Goal: Information Seeking & Learning: Learn about a topic

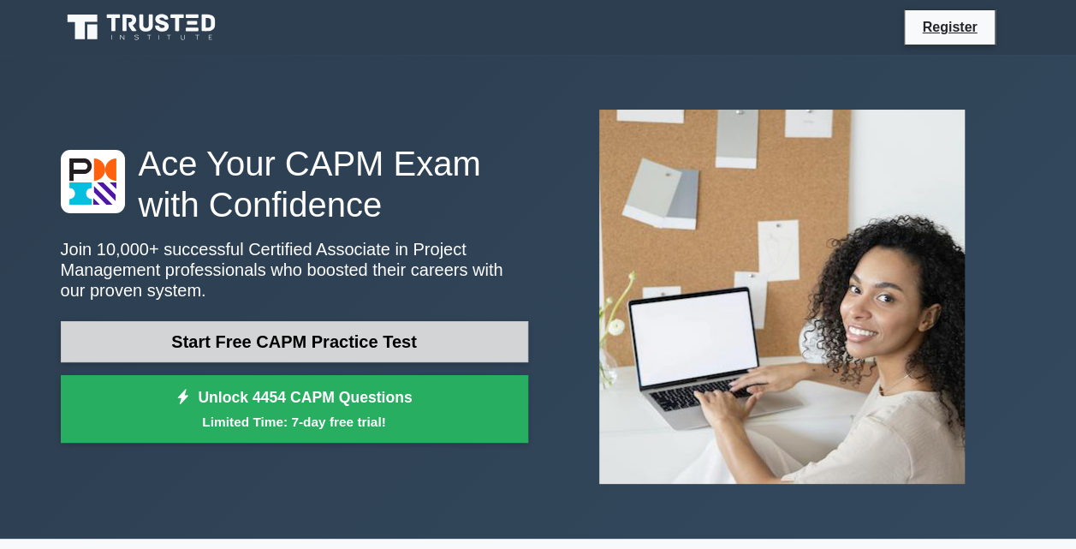
click at [306, 353] on link "Start Free CAPM Practice Test" at bounding box center [295, 341] width 468 height 41
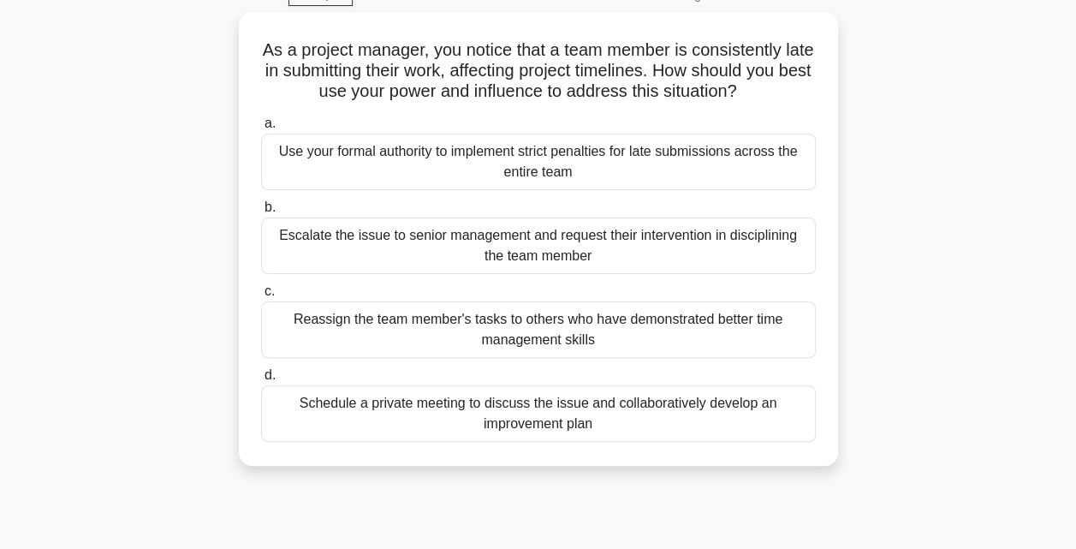
scroll to position [92, 0]
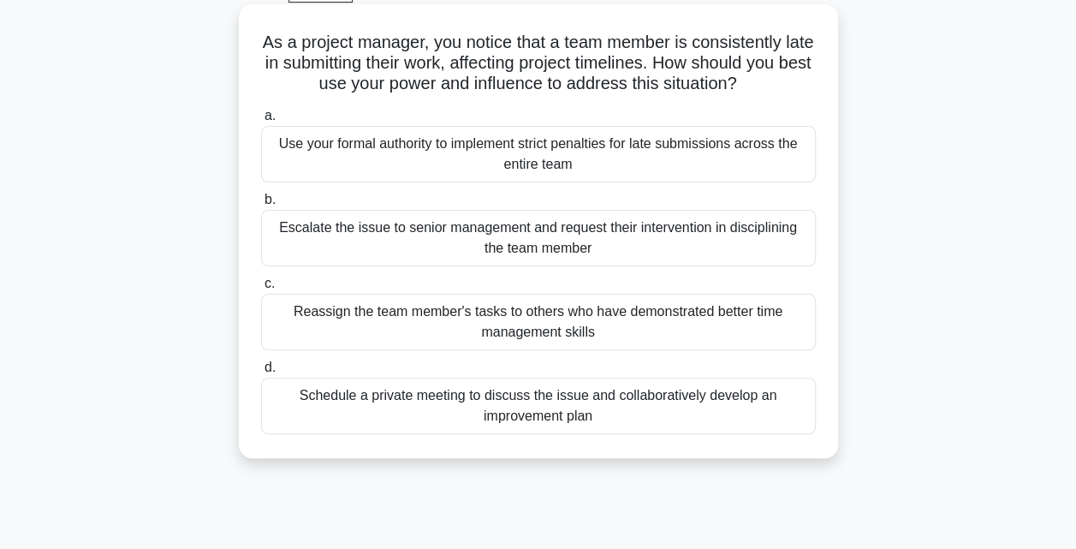
click at [320, 386] on div "Schedule a private meeting to discuss the issue and collaboratively develop an …" at bounding box center [538, 406] width 555 height 57
click at [261, 373] on input "d. Schedule a private meeting to discuss the issue and collaboratively develop …" at bounding box center [261, 367] width 0 height 11
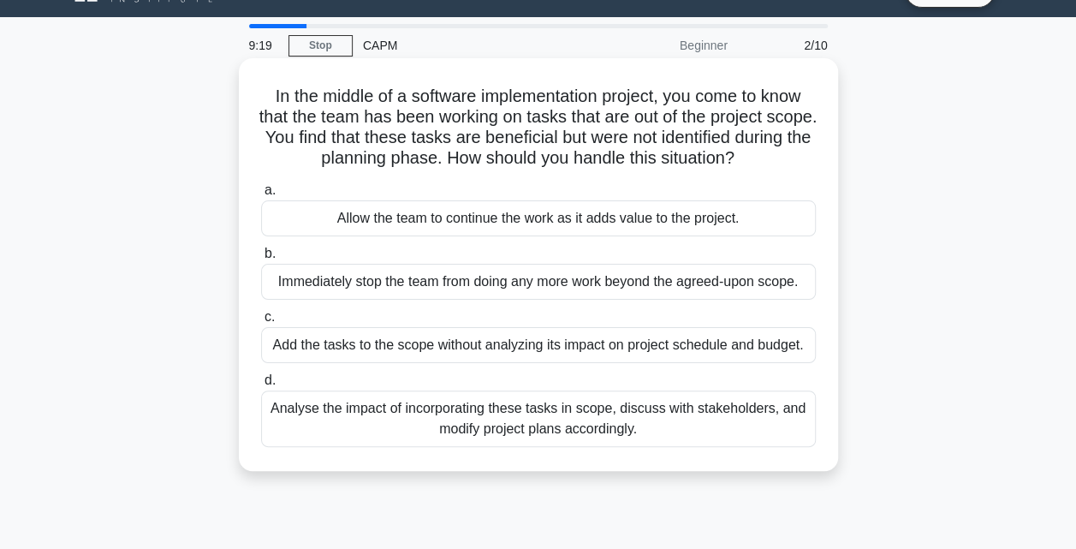
scroll to position [42, 0]
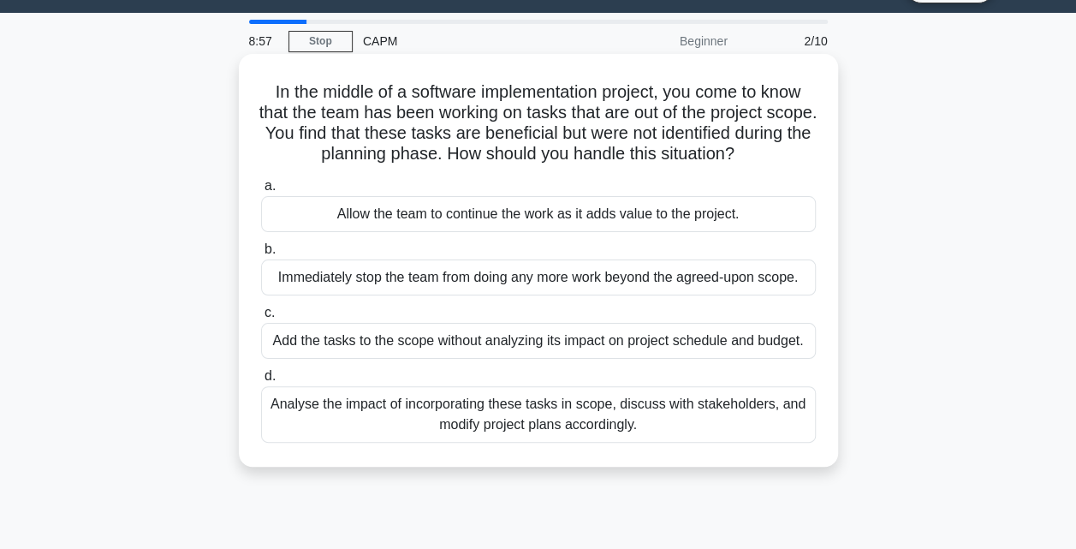
click at [397, 419] on div "Analyse the impact of incorporating these tasks in scope, discuss with stakehol…" at bounding box center [538, 414] width 555 height 57
click at [261, 382] on input "d. Analyse the impact of incorporating these tasks in scope, discuss with stake…" at bounding box center [261, 376] width 0 height 11
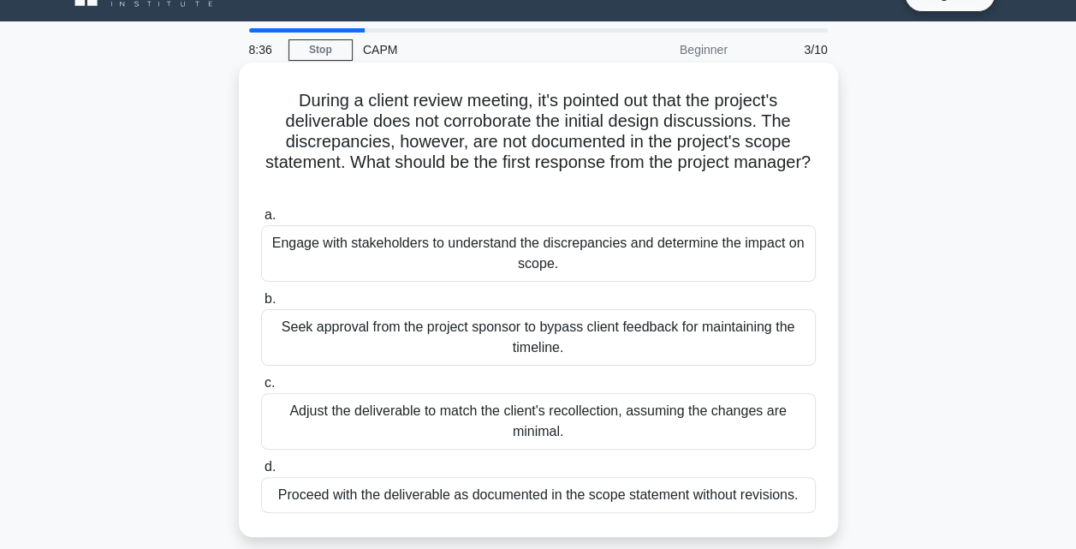
scroll to position [31, 0]
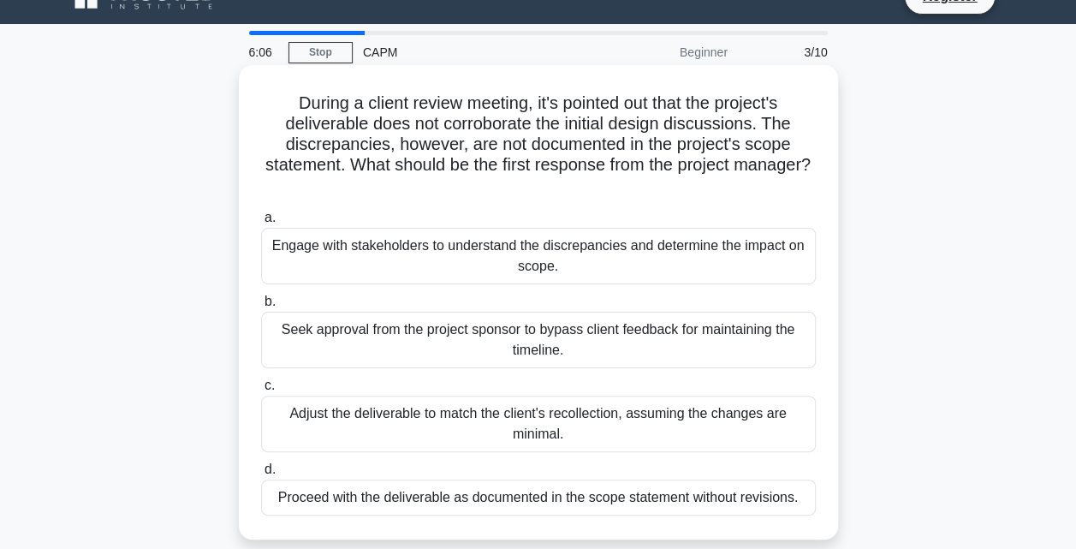
click at [515, 259] on div "Engage with stakeholders to understand the discrepancies and determine the impa…" at bounding box center [538, 256] width 555 height 57
click at [261, 223] on input "a. Engage with stakeholders to understand the discrepancies and determine the i…" at bounding box center [261, 217] width 0 height 11
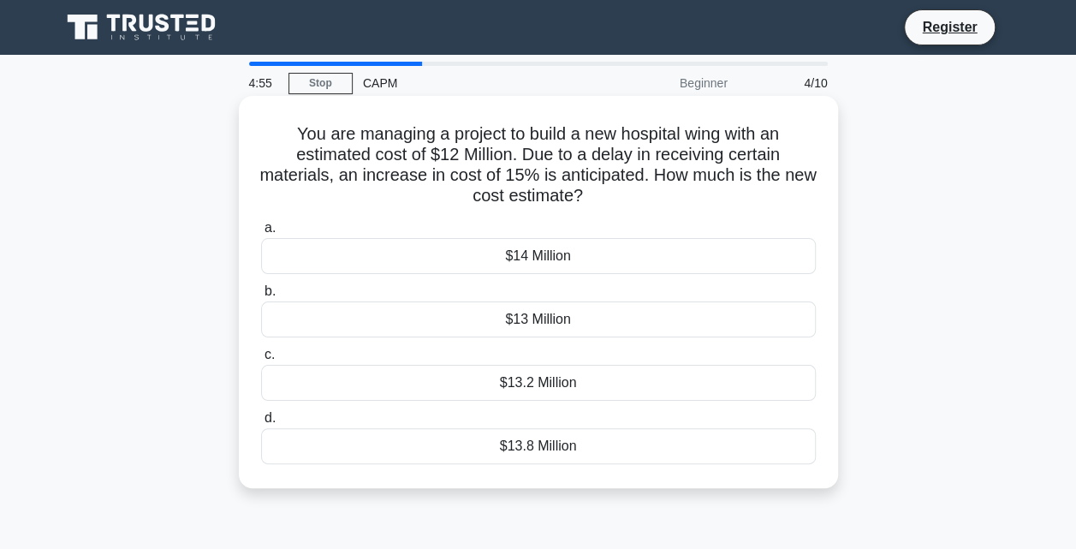
scroll to position [0, 0]
click at [529, 455] on div "$13.8 Million" at bounding box center [538, 446] width 555 height 36
click at [261, 424] on input "d. $13.8 Million" at bounding box center [261, 418] width 0 height 11
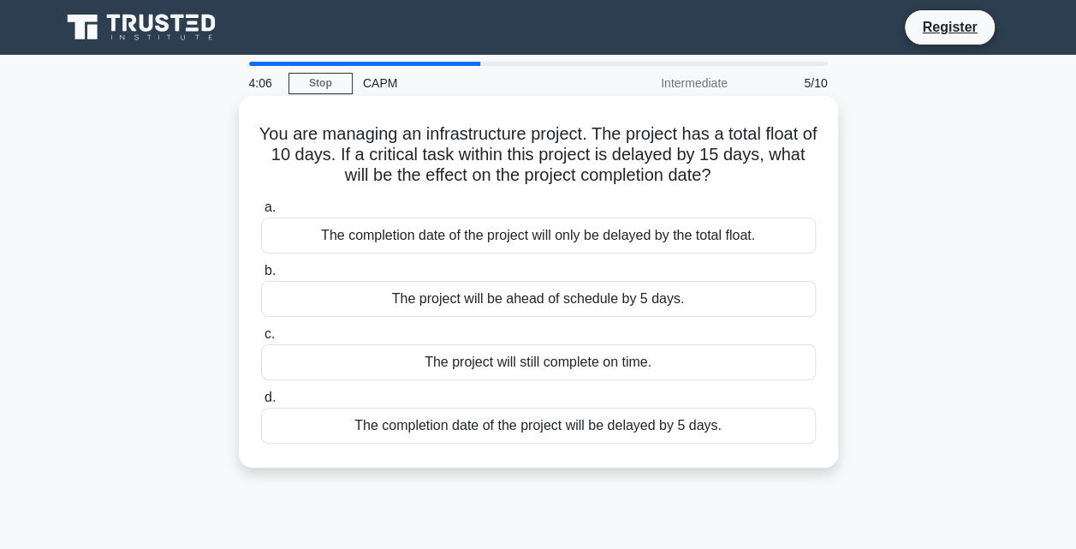
click at [652, 301] on div "The project will be ahead of schedule by 5 days." at bounding box center [538, 299] width 555 height 36
click at [261, 277] on input "b. The project will be ahead of schedule by 5 days." at bounding box center [261, 270] width 0 height 11
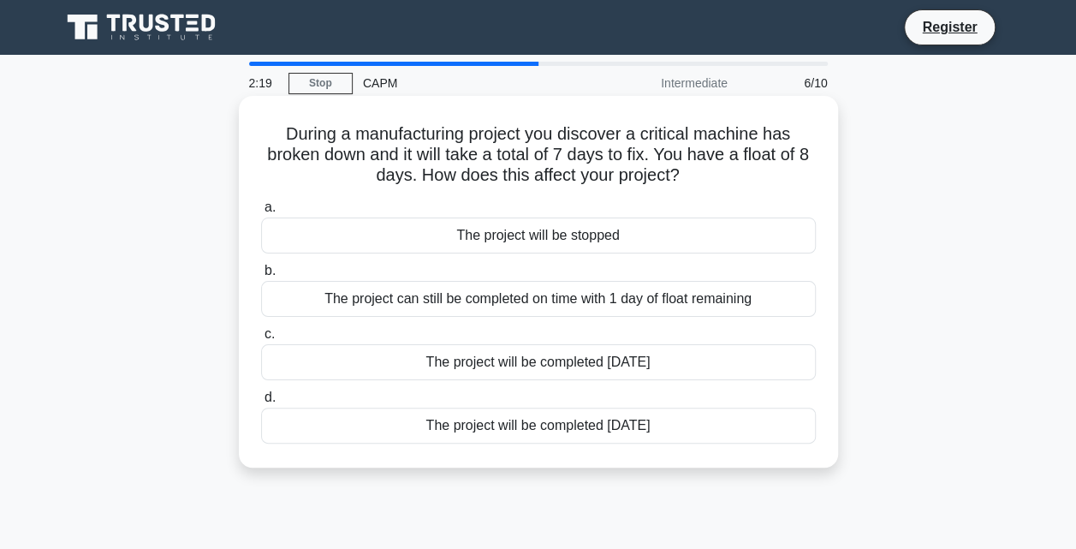
click at [565, 296] on div "The project can still be completed on time with 1 day of float remaining" at bounding box center [538, 299] width 555 height 36
click at [261, 277] on input "b. The project can still be completed on time with 1 day of float remaining" at bounding box center [261, 270] width 0 height 11
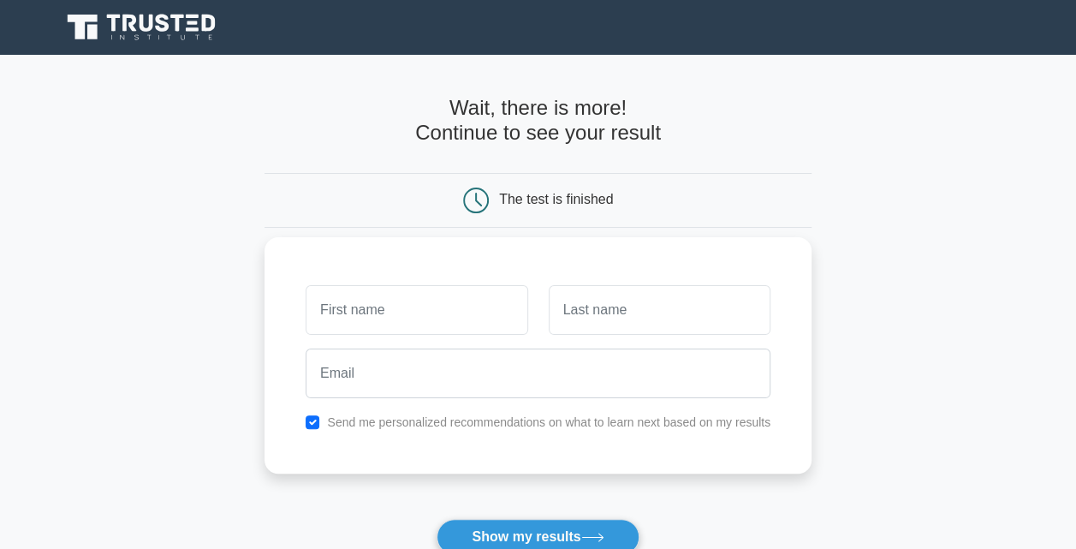
type input "h"
type input "[PERSON_NAME]"
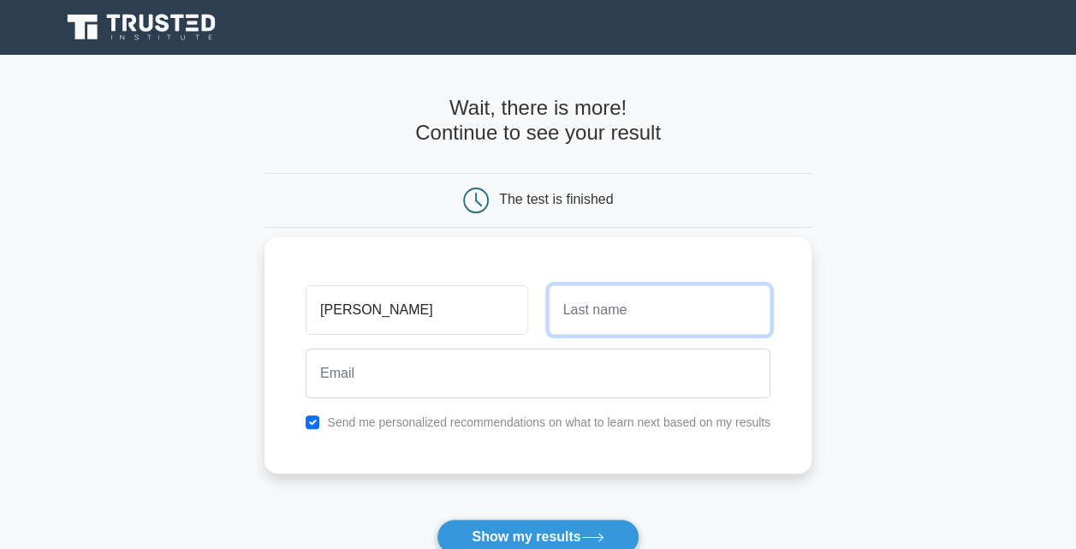
click at [592, 308] on input "text" at bounding box center [660, 310] width 222 height 50
type input "Moseti"
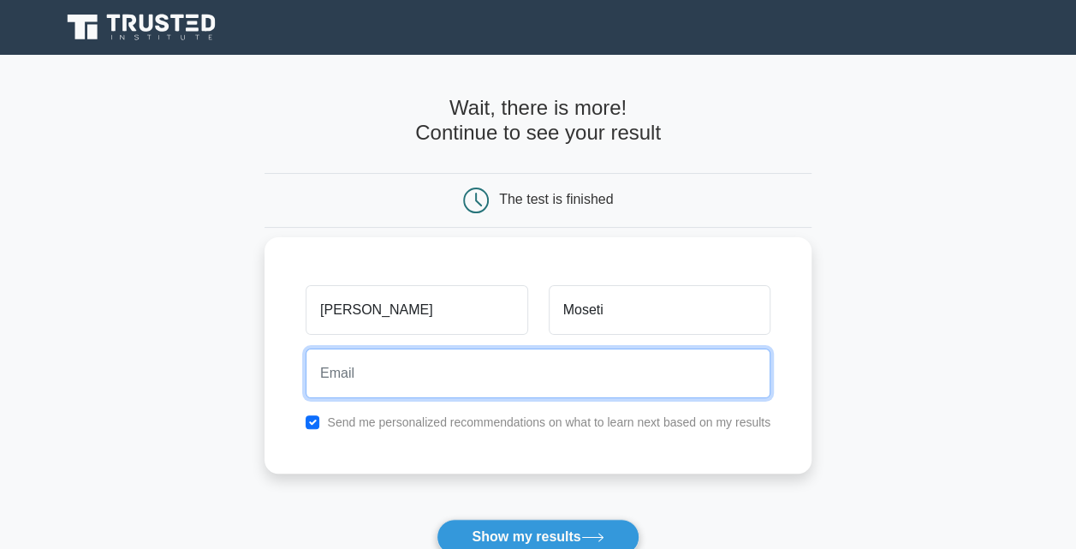
click at [458, 356] on input "email" at bounding box center [538, 374] width 465 height 50
type input "larrymoseti730@gmail.com"
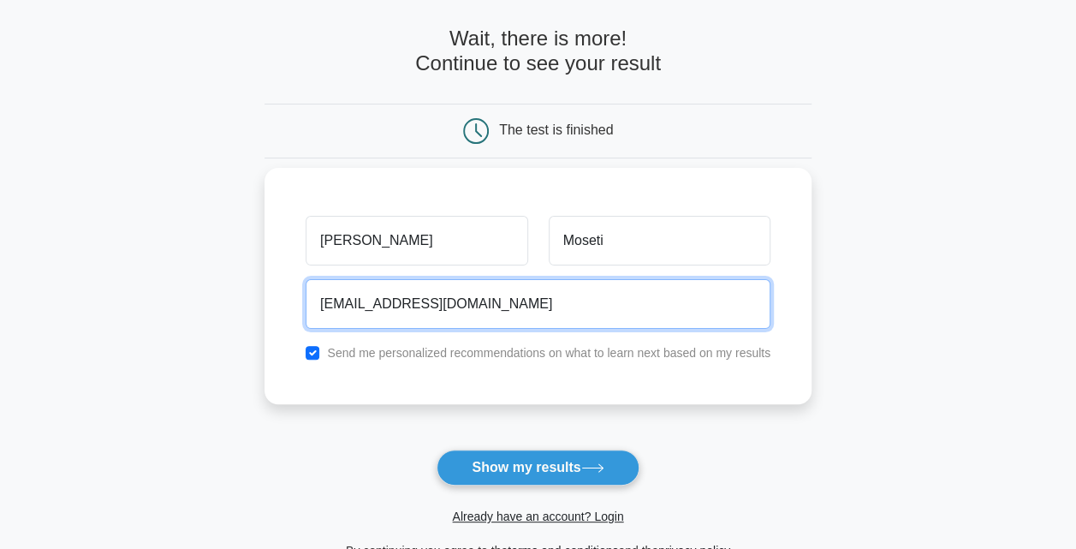
scroll to position [72, 0]
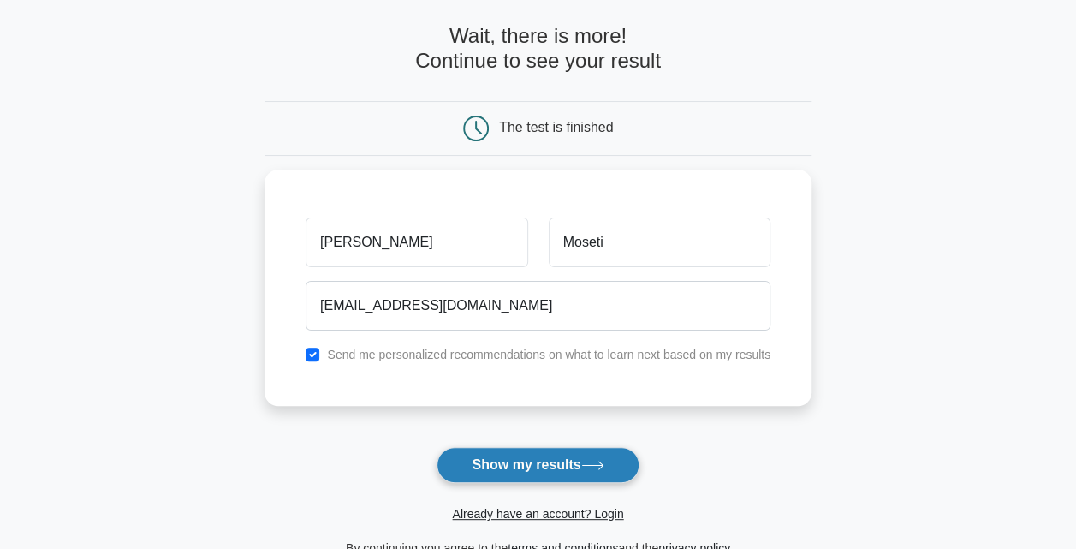
click at [551, 462] on button "Show my results" at bounding box center [538, 465] width 202 height 36
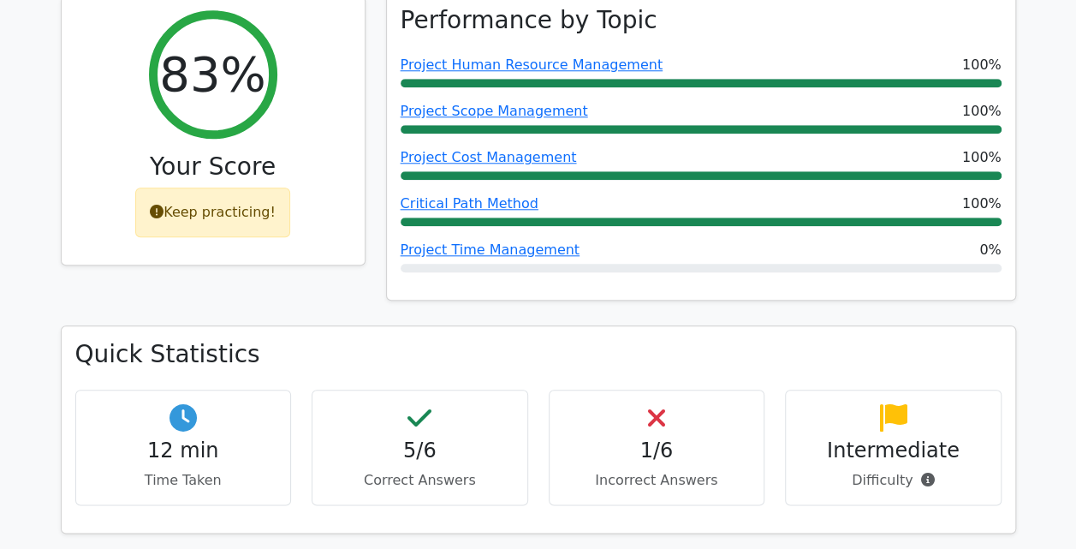
scroll to position [780, 0]
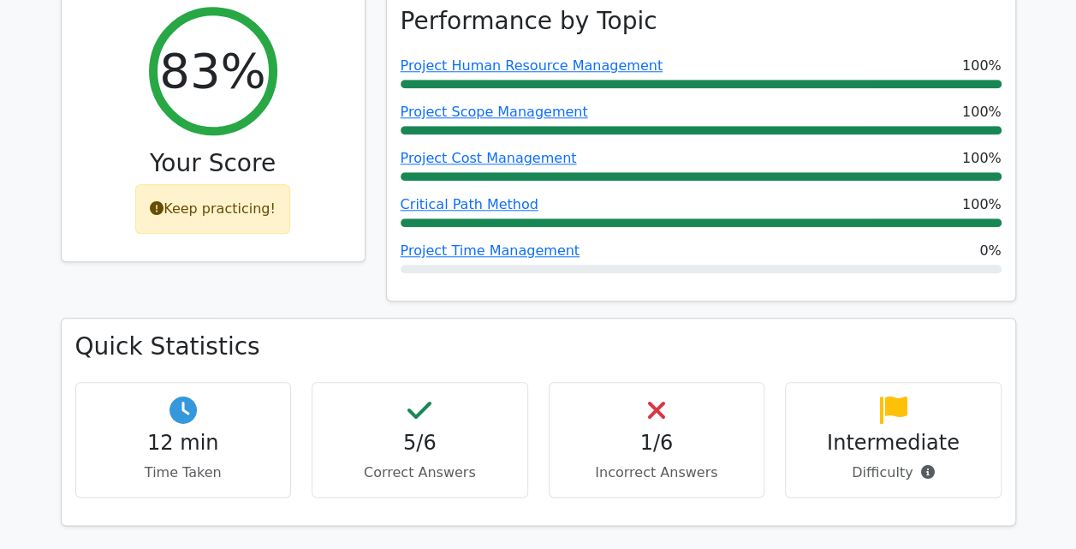
click at [700, 431] on h4 "1/6" at bounding box center [657, 443] width 188 height 25
click at [689, 431] on h4 "1/6" at bounding box center [657, 443] width 188 height 25
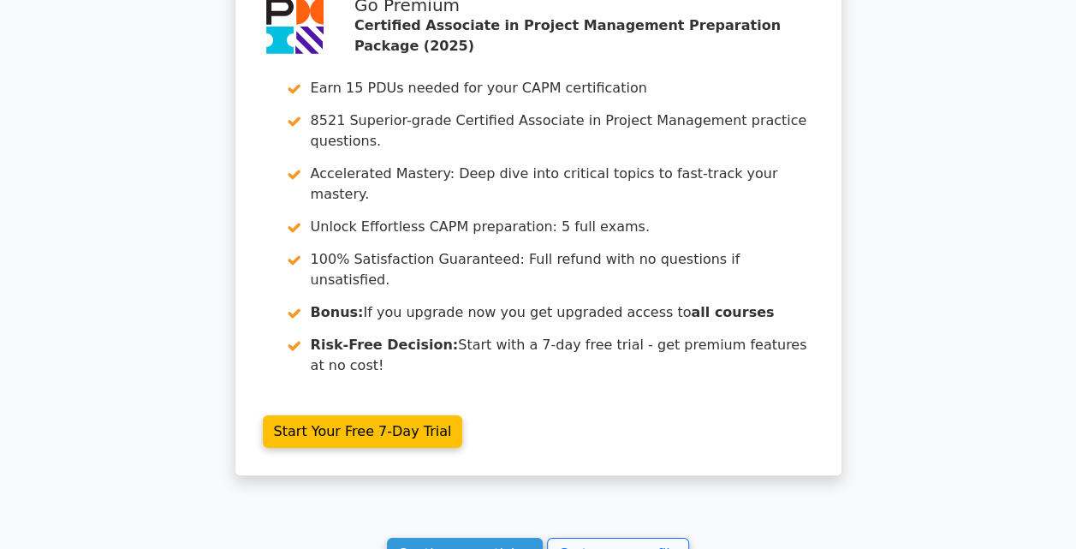
scroll to position [2973, 0]
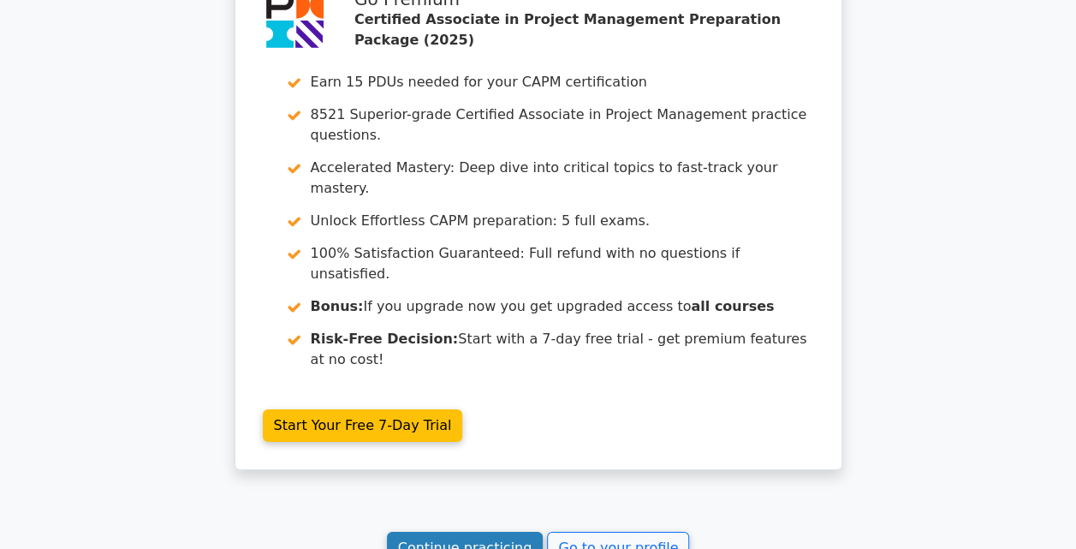
click at [507, 532] on link "Continue practicing" at bounding box center [465, 548] width 157 height 33
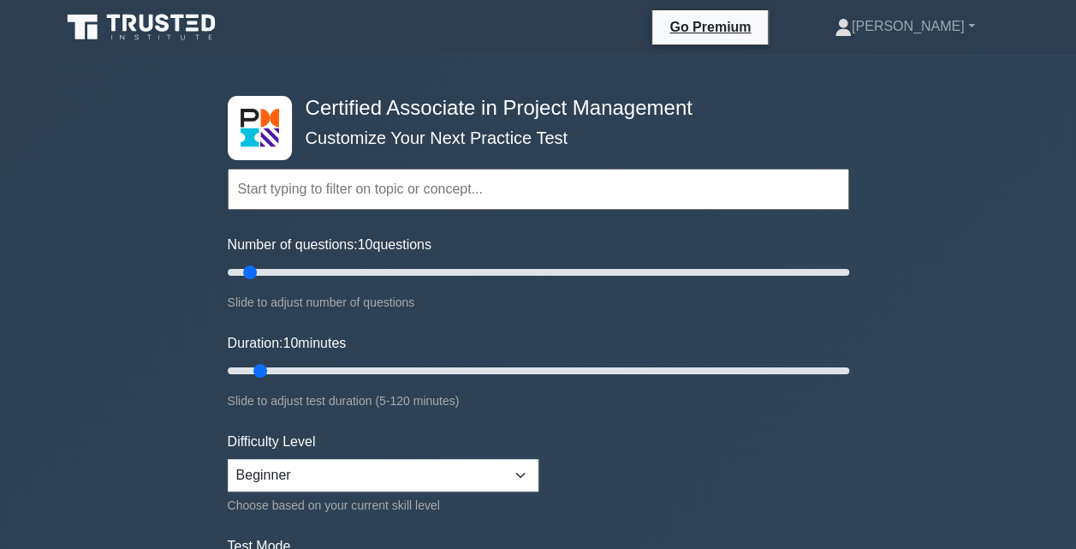
scroll to position [5, 0]
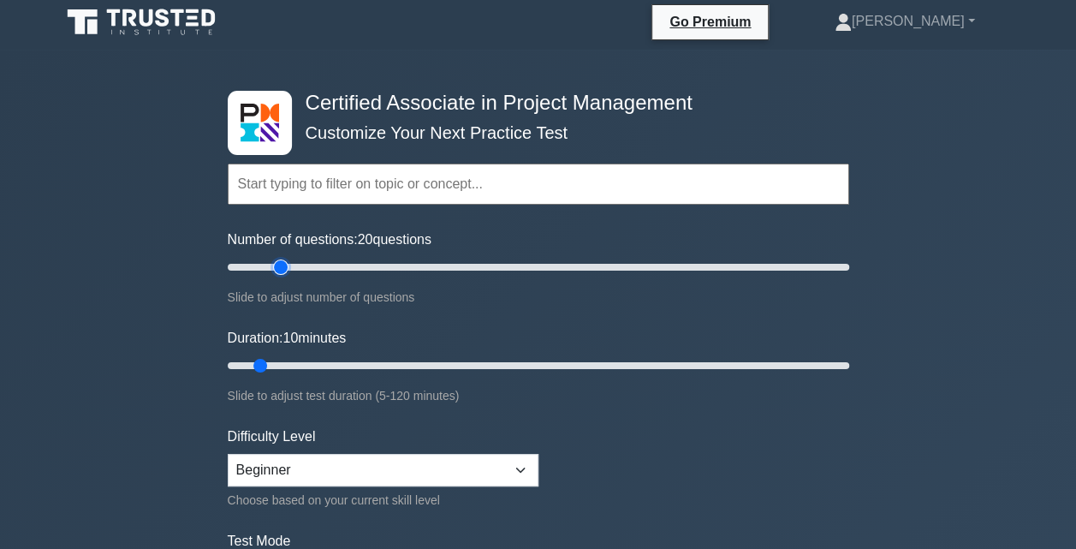
type input "20"
click at [274, 270] on input "Number of questions: 20 questions" at bounding box center [539, 267] width 622 height 21
click at [468, 465] on select "Beginner Intermediate Expert" at bounding box center [383, 470] width 311 height 33
select select "intermediate"
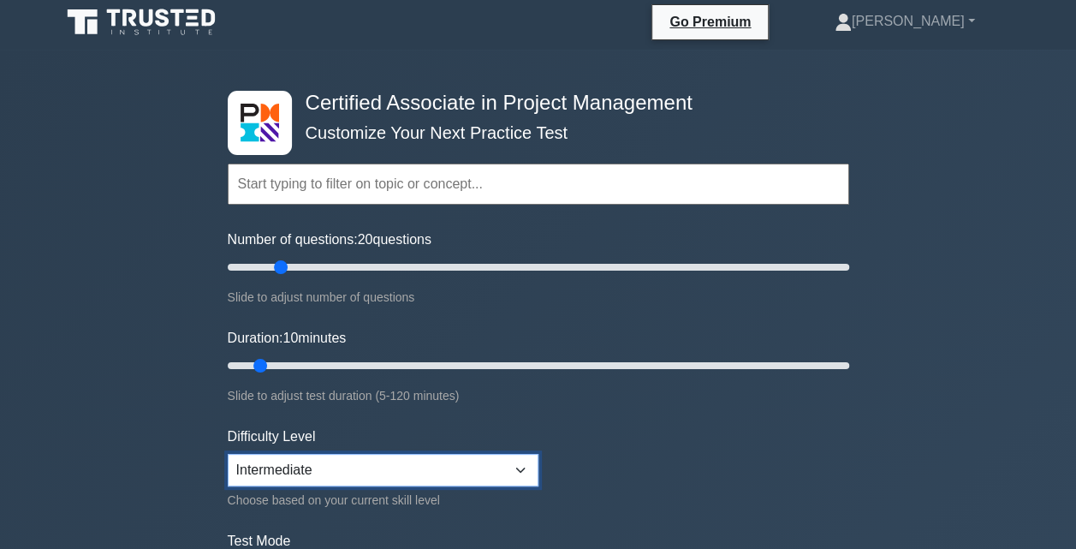
click at [228, 454] on select "Beginner Intermediate Expert" at bounding box center [383, 470] width 311 height 33
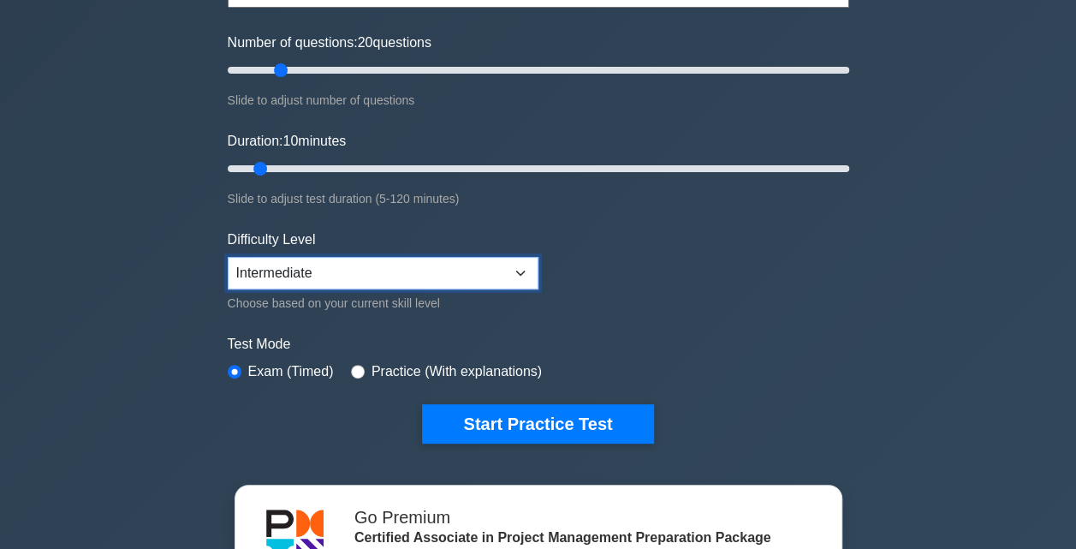
scroll to position [206, 0]
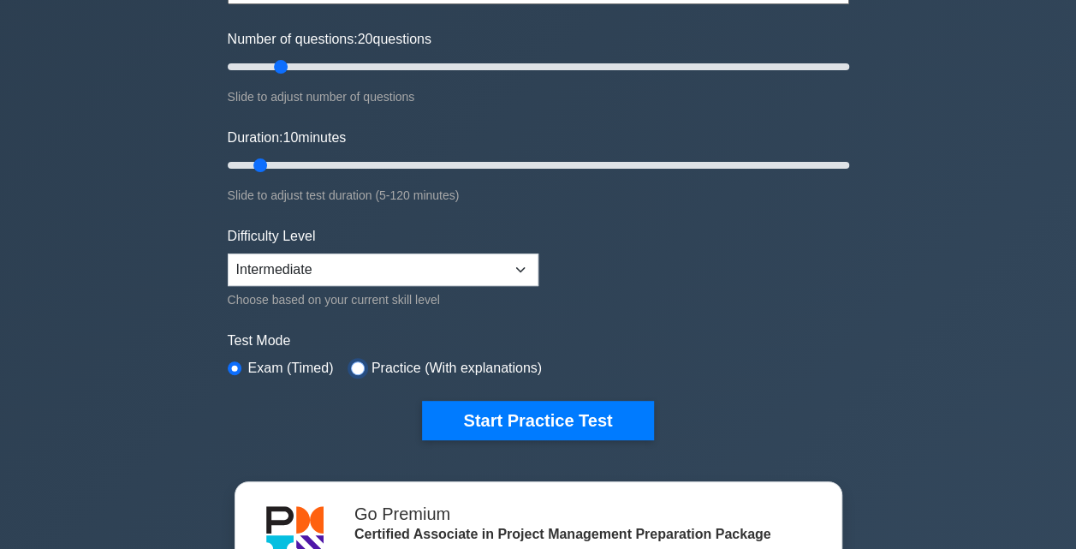
click at [353, 361] on input "radio" at bounding box center [358, 368] width 14 height 14
radio input "true"
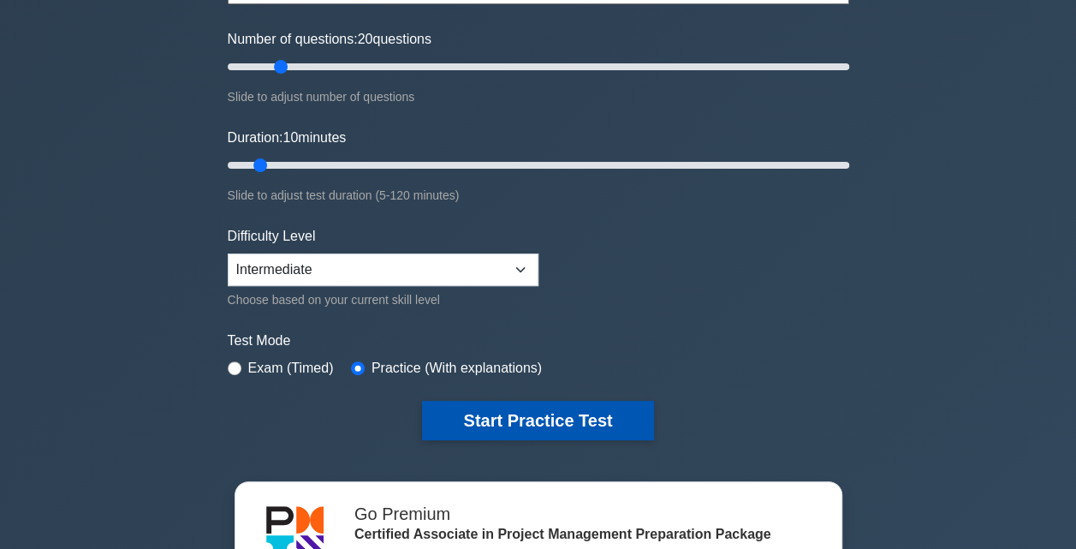
click at [507, 416] on button "Start Practice Test" at bounding box center [537, 420] width 231 height 39
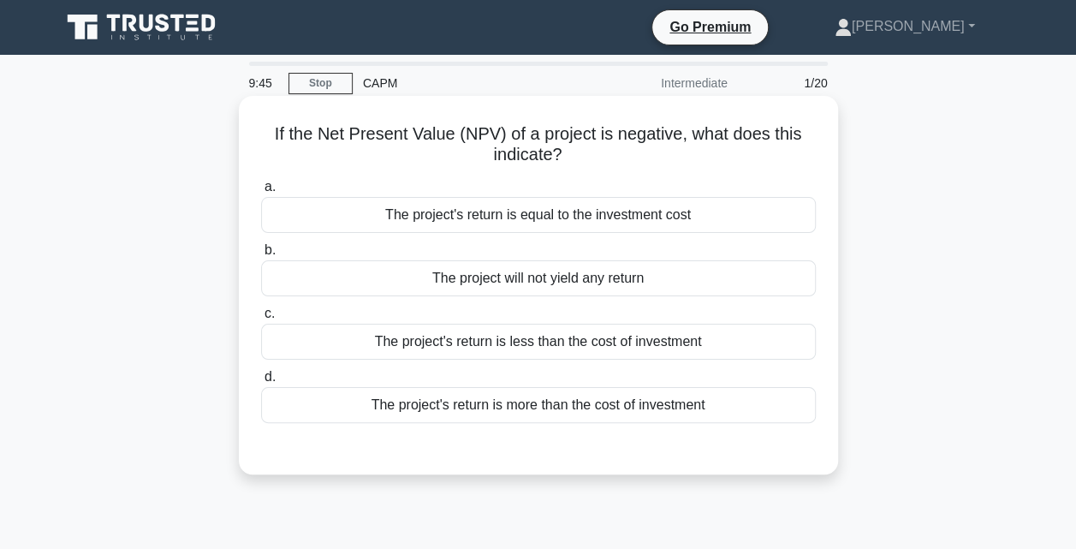
click at [504, 348] on div "The project's return is less than the cost of investment" at bounding box center [538, 342] width 555 height 36
click at [261, 319] on input "c. The project's return is less than the cost of investment" at bounding box center [261, 313] width 0 height 11
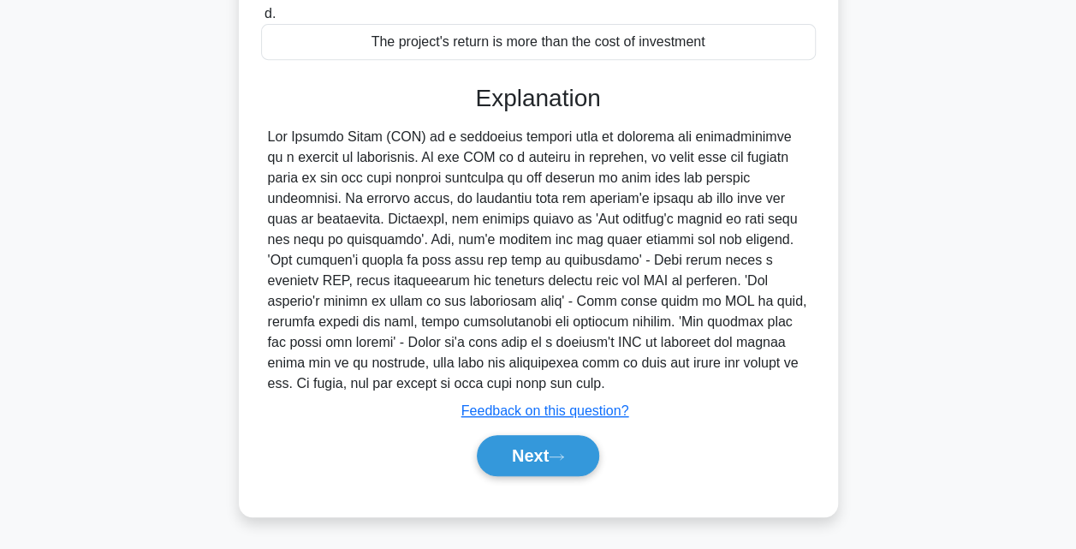
scroll to position [376, 0]
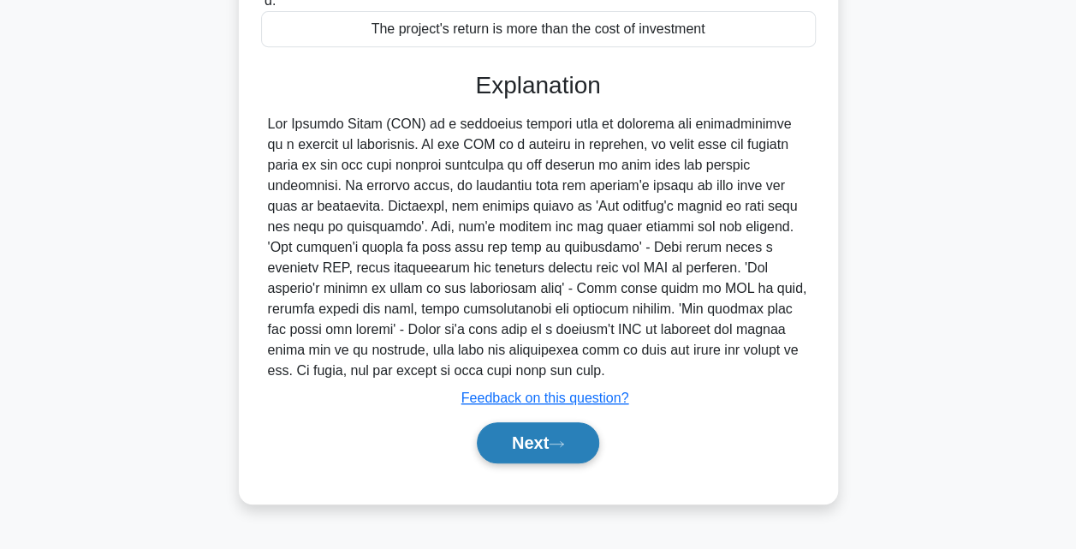
click at [529, 422] on button "Next" at bounding box center [538, 442] width 122 height 41
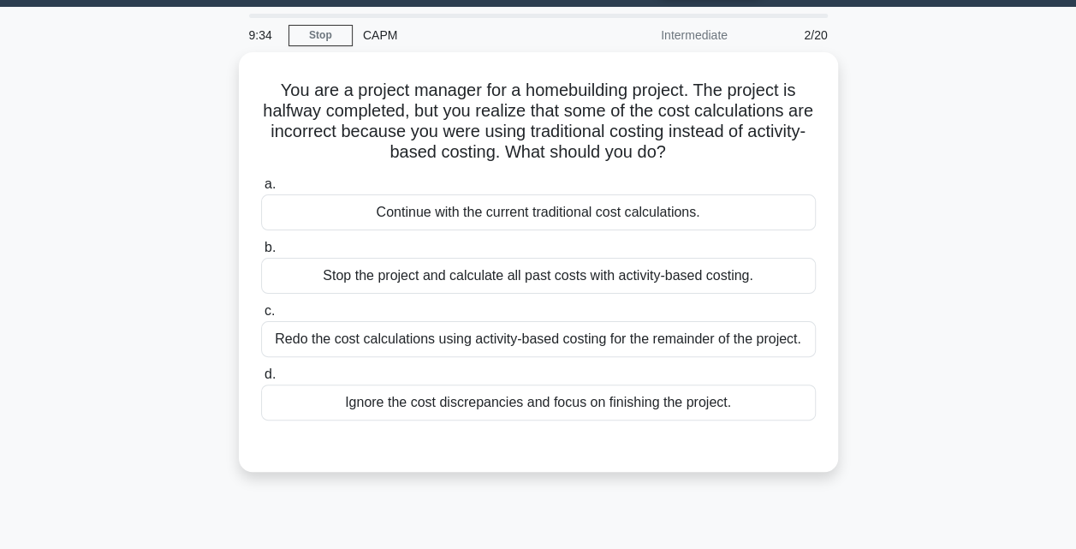
scroll to position [46, 0]
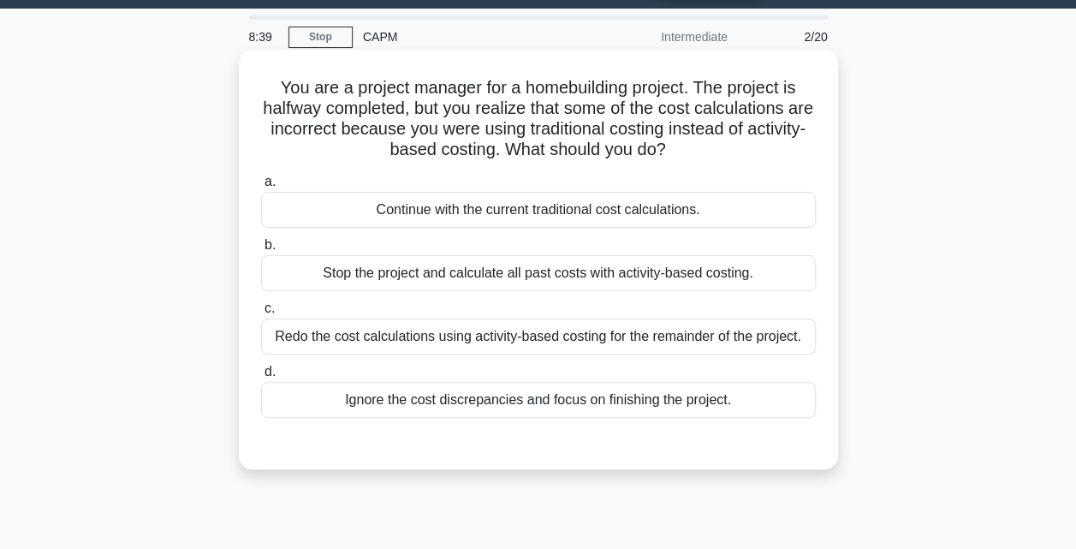
click at [479, 332] on div "Redo the cost calculations using activity-based costing for the remainder of th…" at bounding box center [538, 337] width 555 height 36
click at [261, 314] on input "c. Redo the cost calculations using activity-based costing for the remainder of…" at bounding box center [261, 308] width 0 height 11
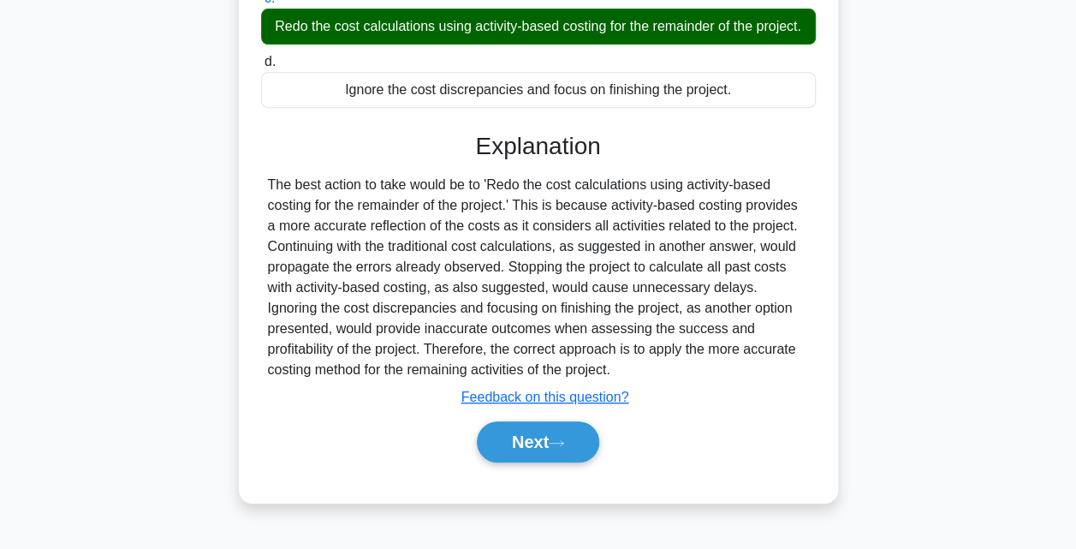
scroll to position [358, 0]
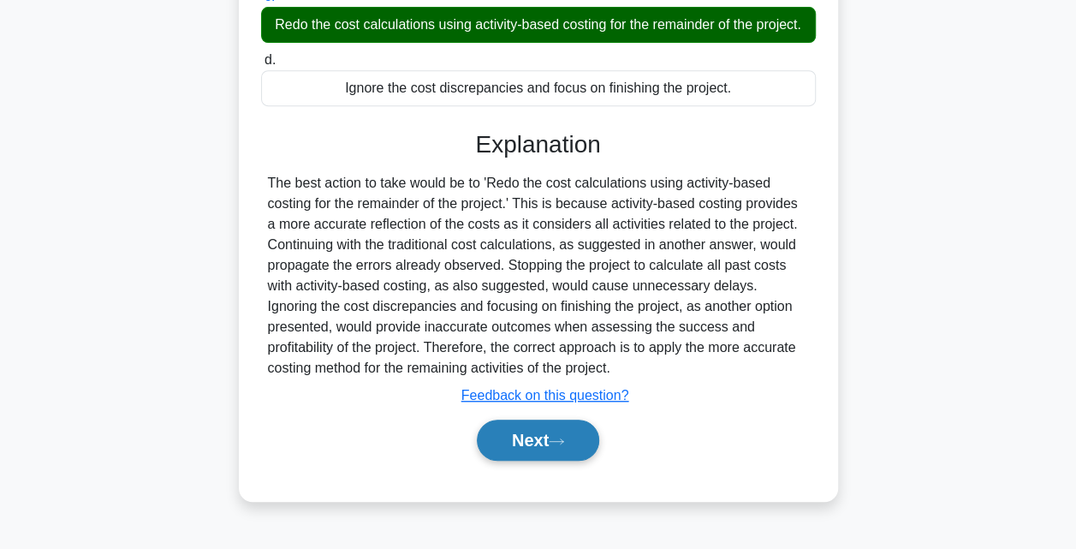
click at [557, 445] on button "Next" at bounding box center [538, 440] width 122 height 41
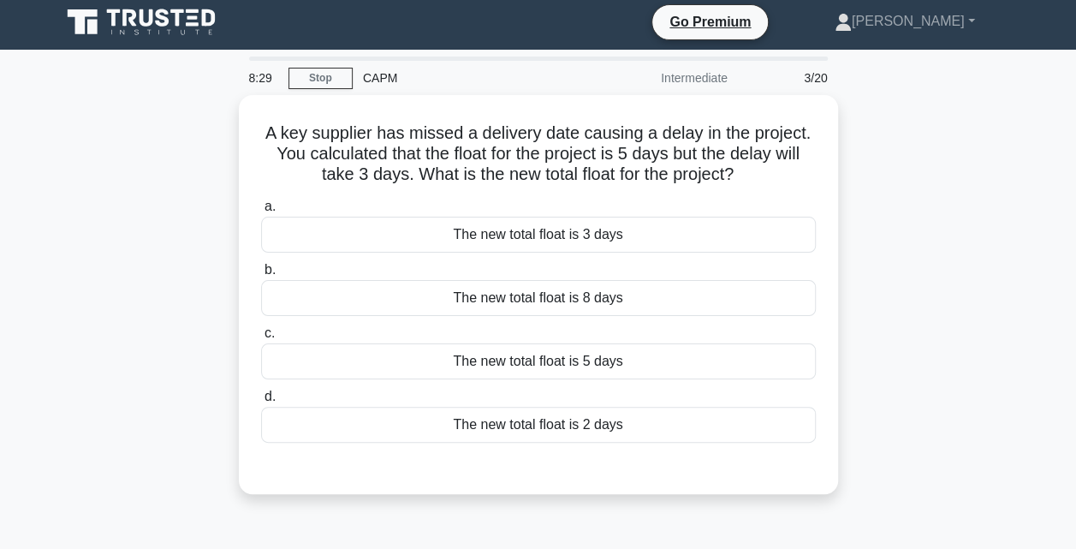
scroll to position [5, 0]
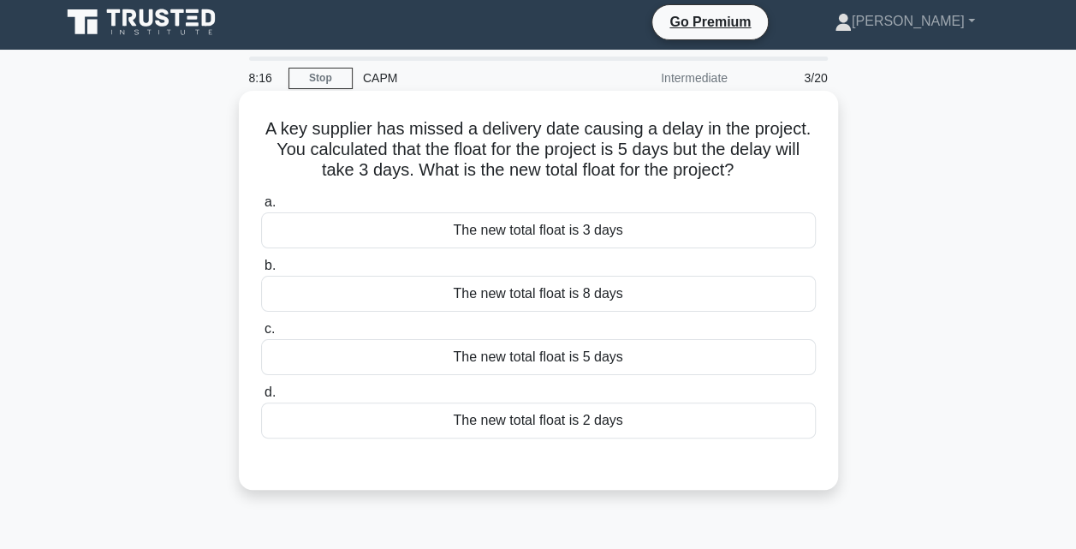
click at [541, 416] on div "The new total float is 2 days" at bounding box center [538, 420] width 555 height 36
click at [261, 398] on input "d. The new total float is 2 days" at bounding box center [261, 392] width 0 height 11
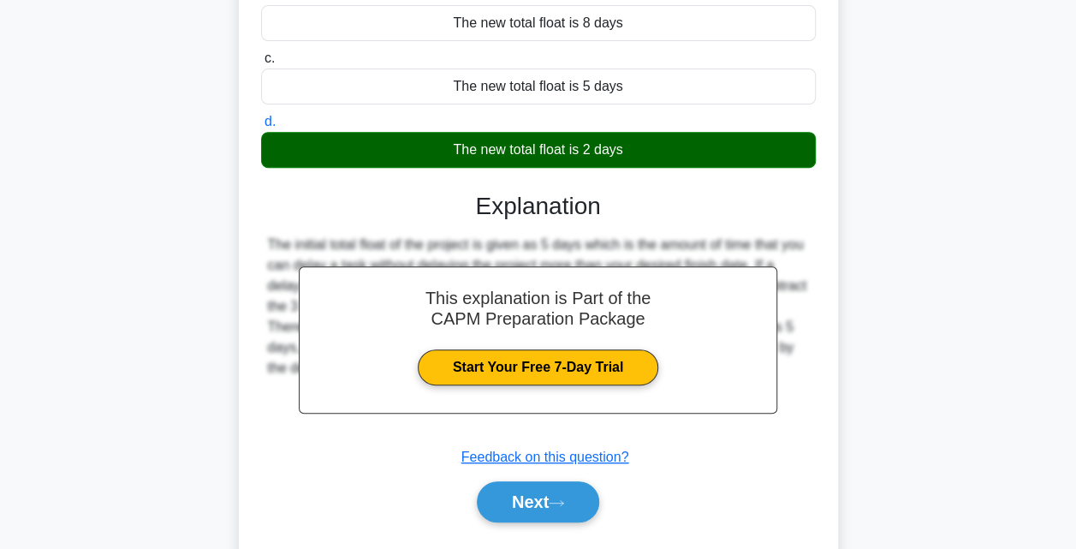
scroll to position [376, 0]
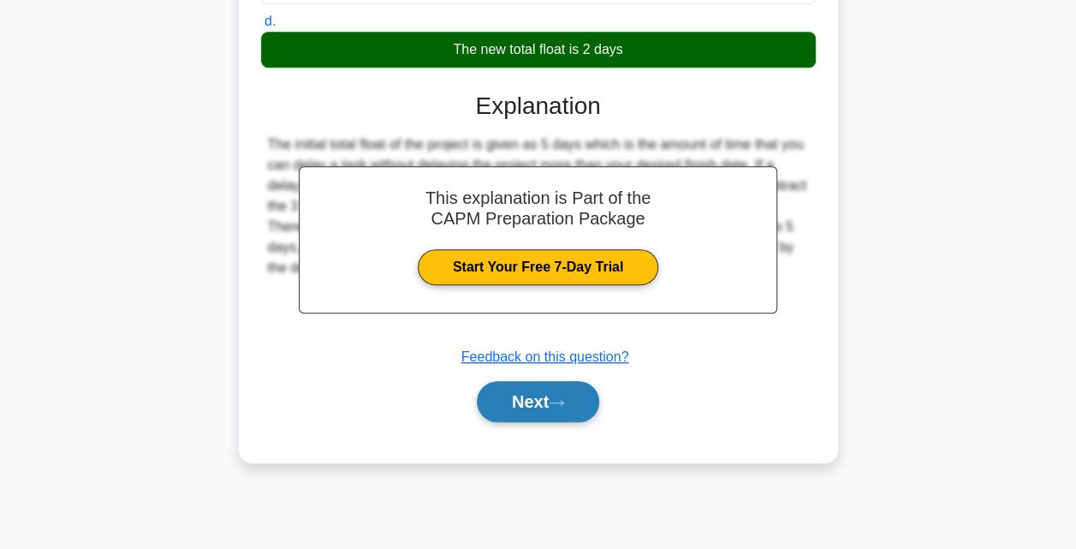
click at [518, 405] on button "Next" at bounding box center [538, 401] width 122 height 41
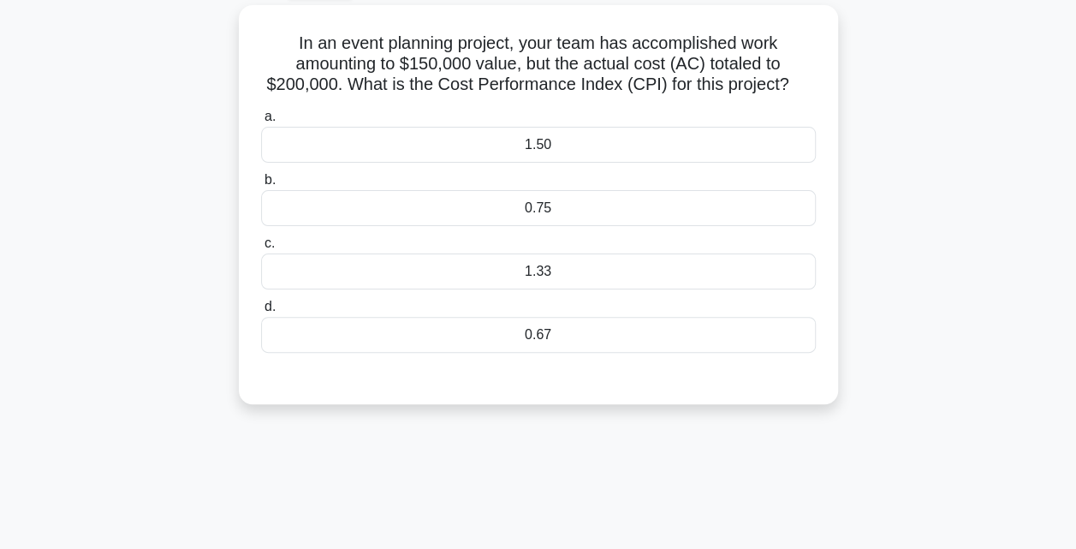
scroll to position [86, 0]
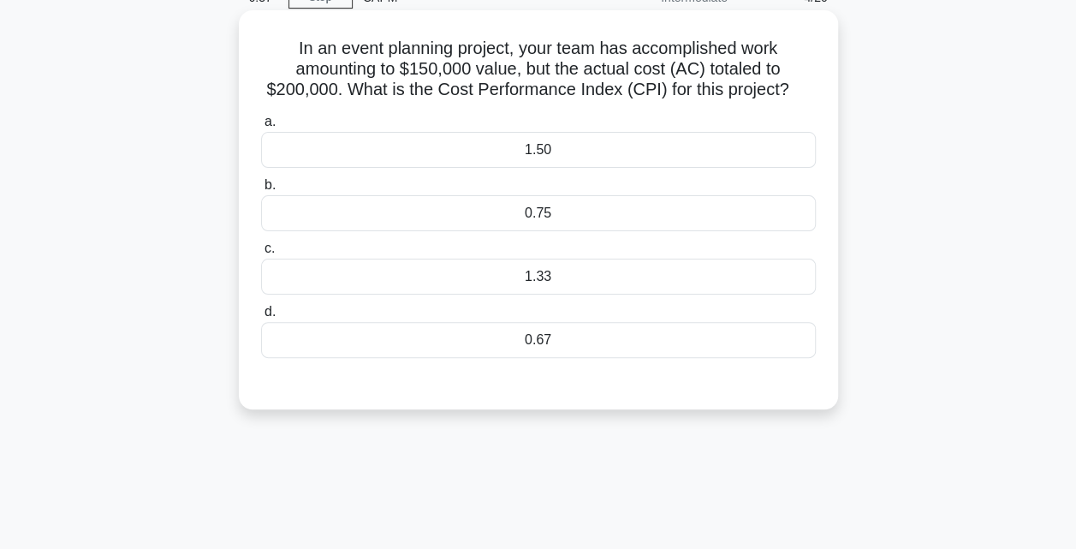
click at [542, 322] on div "0.67" at bounding box center [538, 340] width 555 height 36
click at [261, 318] on input "d. 0.67" at bounding box center [261, 312] width 0 height 11
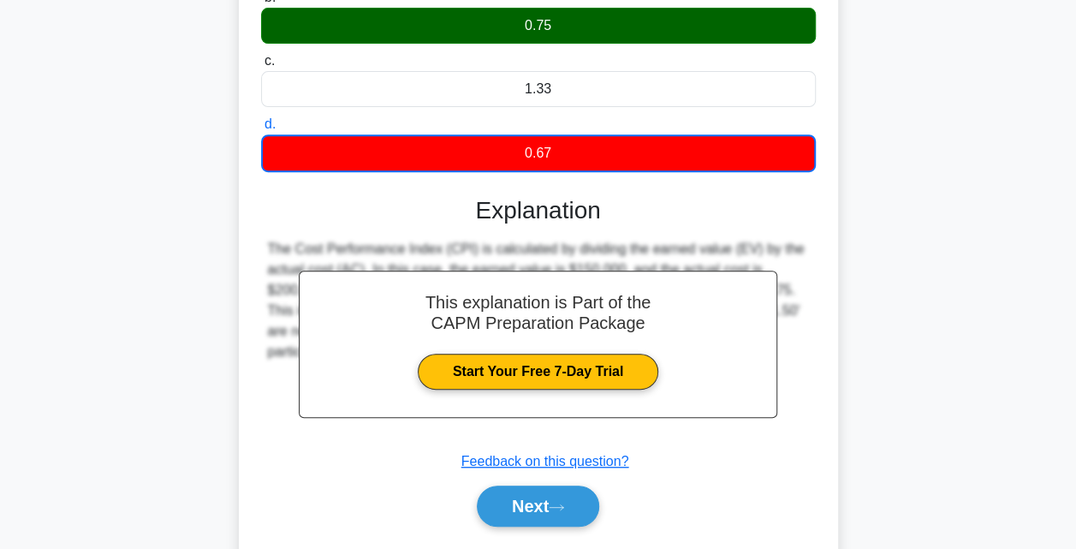
scroll to position [376, 0]
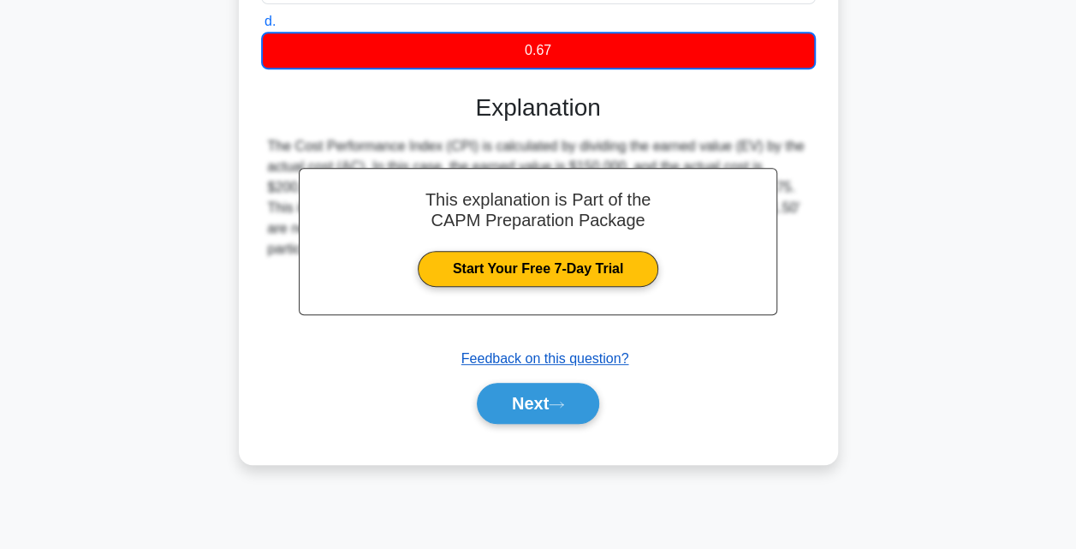
click at [510, 358] on u "Feedback on this question?" at bounding box center [546, 358] width 168 height 15
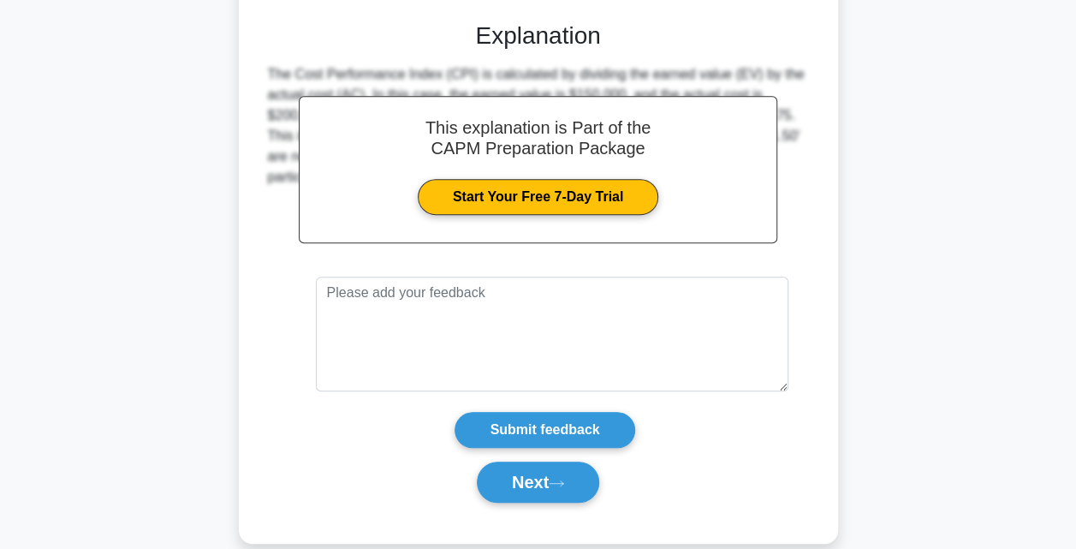
scroll to position [471, 0]
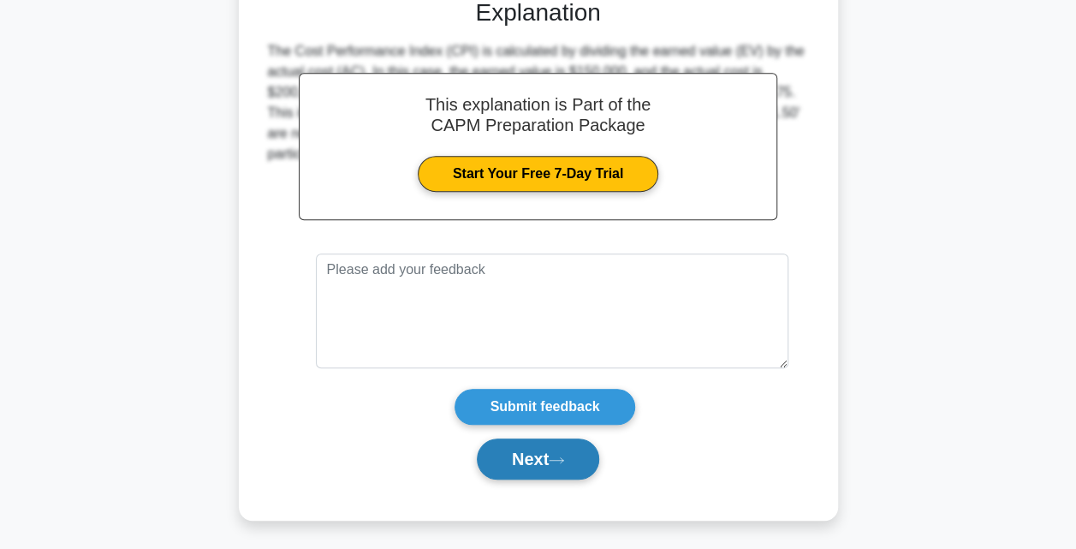
click at [545, 444] on button "Next" at bounding box center [538, 458] width 122 height 41
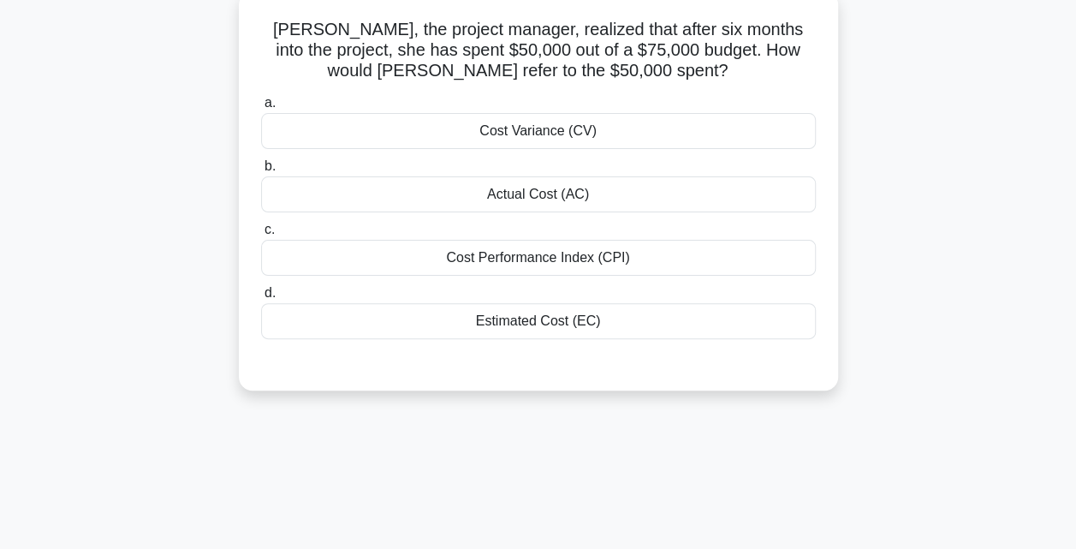
scroll to position [36, 0]
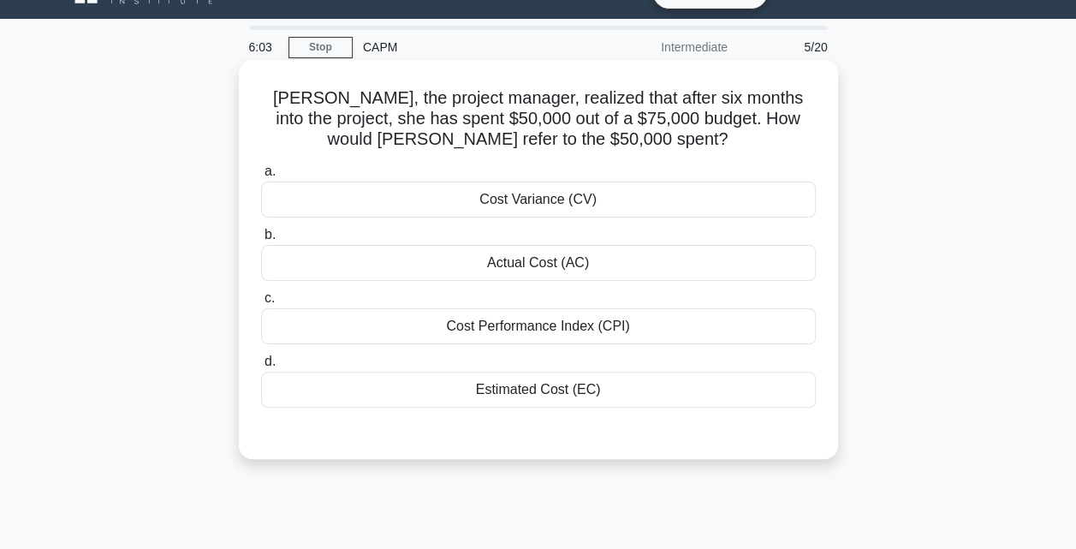
click at [562, 330] on div "Cost Performance Index (CPI)" at bounding box center [538, 326] width 555 height 36
click at [261, 304] on input "c. Cost Performance Index (CPI)" at bounding box center [261, 298] width 0 height 11
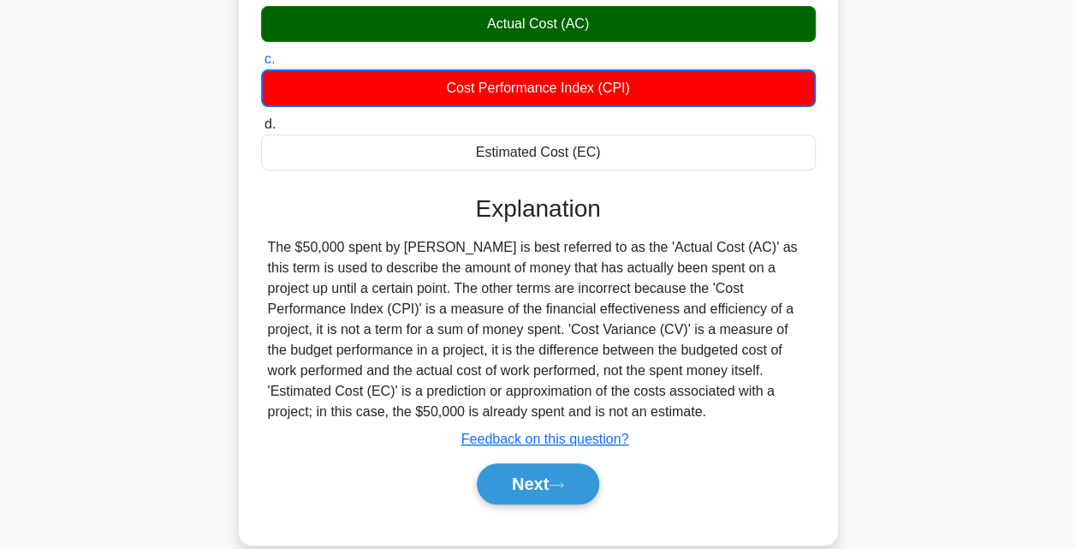
scroll to position [276, 0]
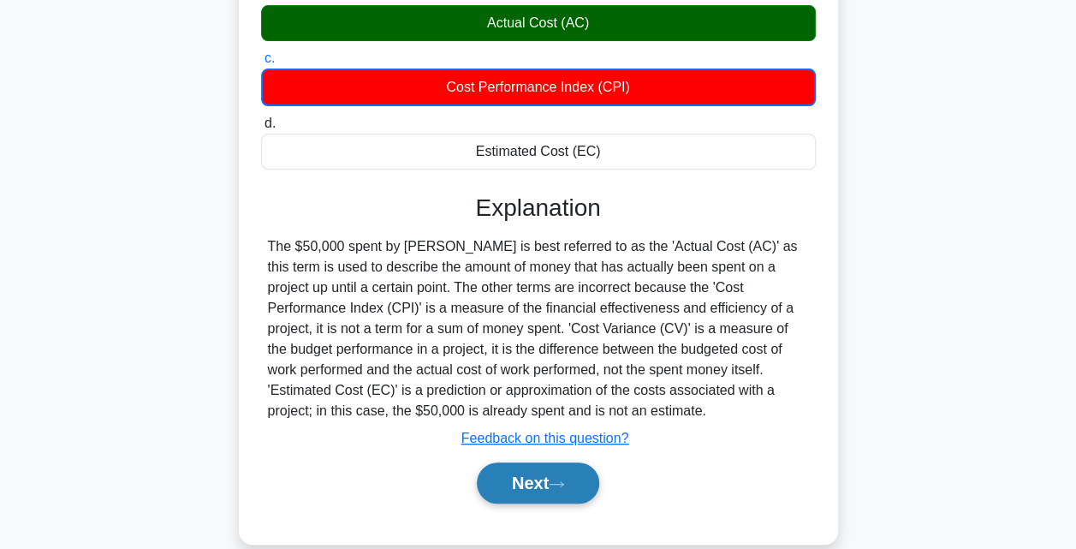
click at [529, 483] on button "Next" at bounding box center [538, 482] width 122 height 41
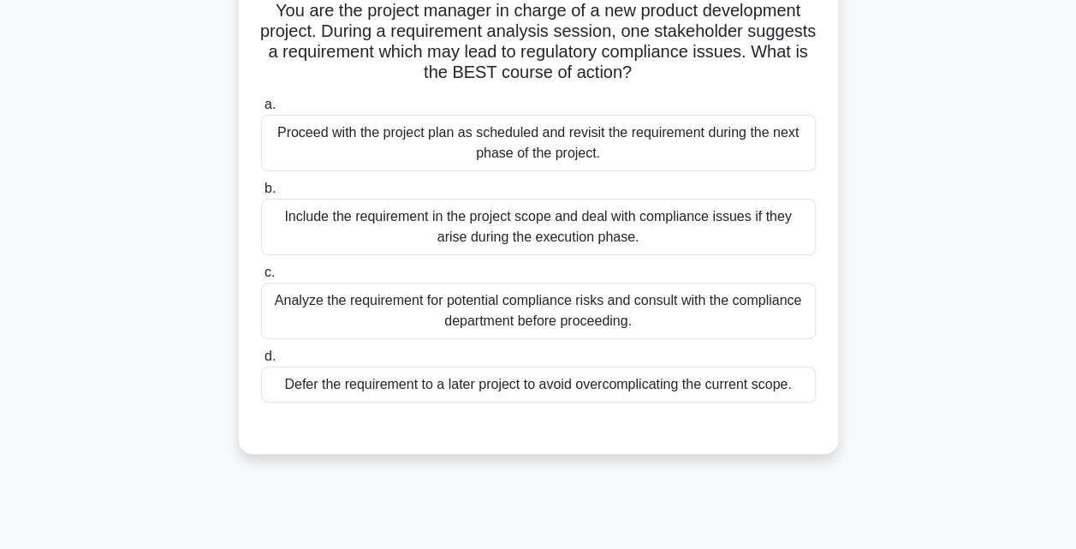
scroll to position [99, 0]
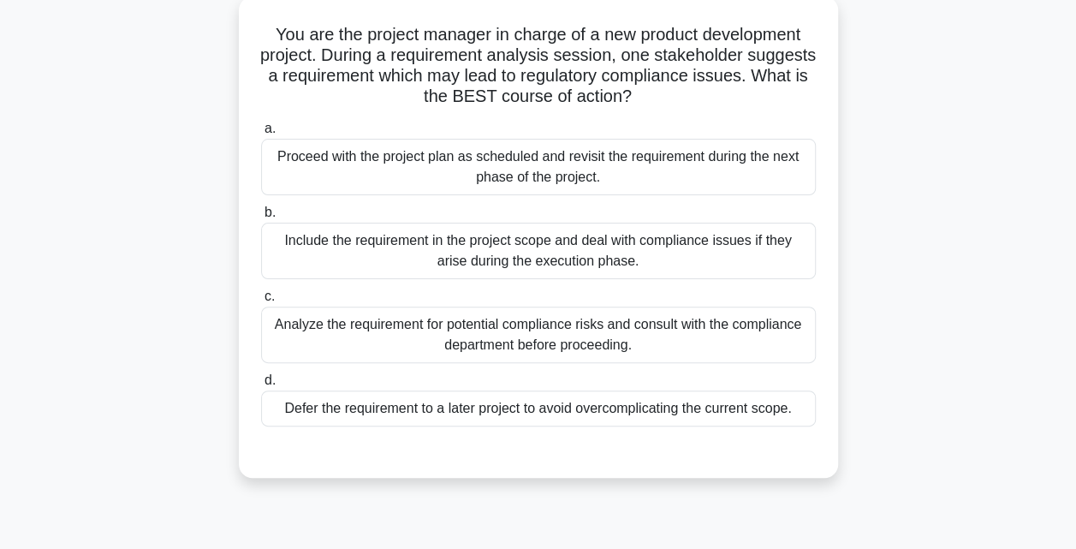
click at [521, 329] on div "Analyze the requirement for potential compliance risks and consult with the com…" at bounding box center [538, 335] width 555 height 57
click at [261, 302] on input "c. Analyze the requirement for potential compliance risks and consult with the …" at bounding box center [261, 296] width 0 height 11
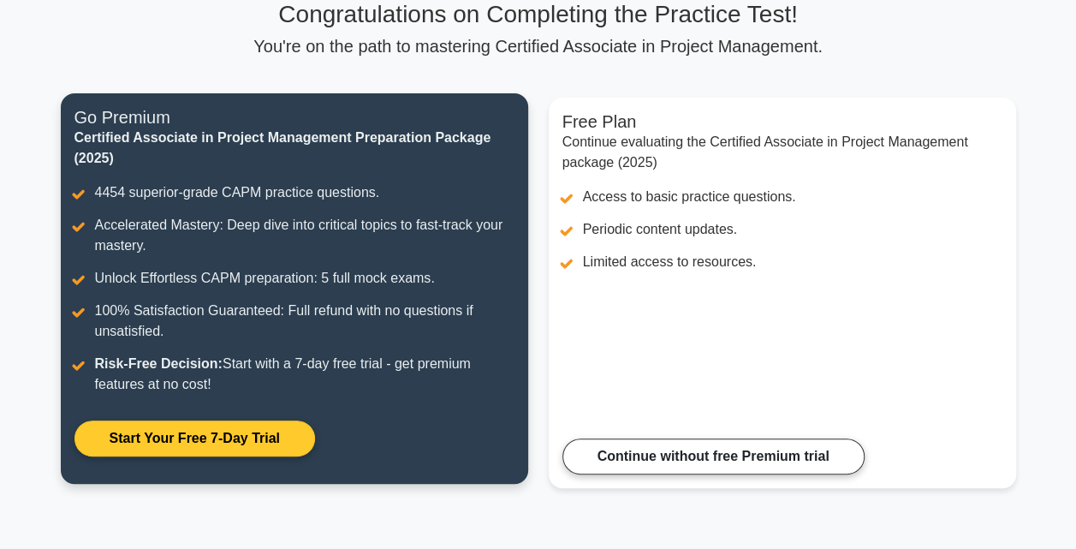
scroll to position [135, 0]
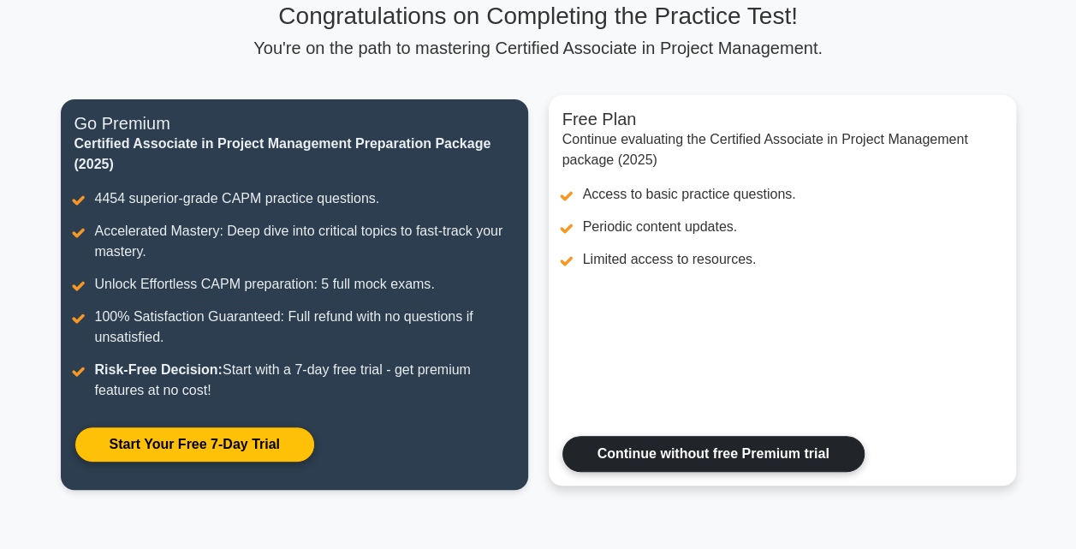
click at [637, 450] on link "Continue without free Premium trial" at bounding box center [714, 454] width 302 height 36
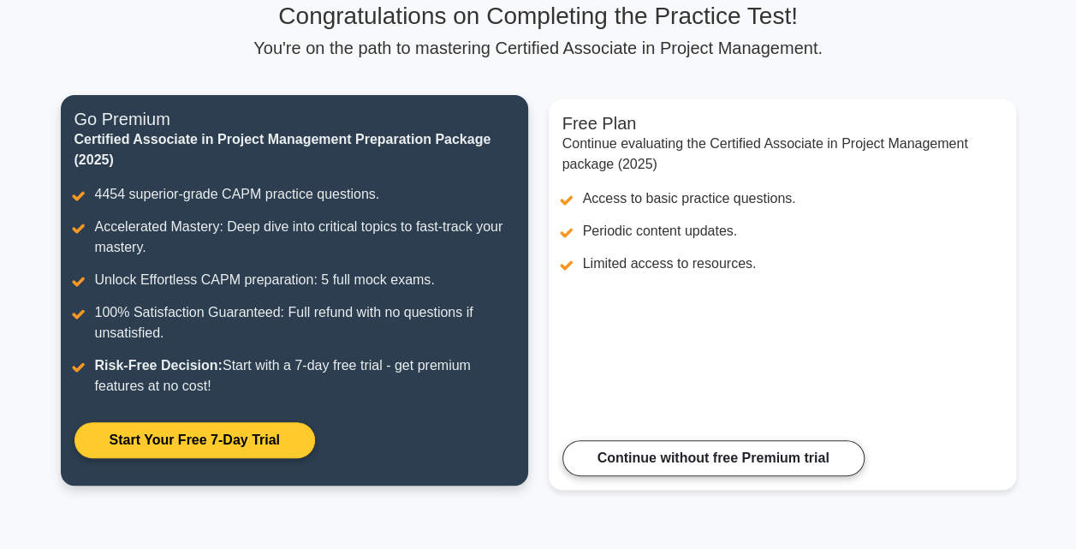
scroll to position [33, 0]
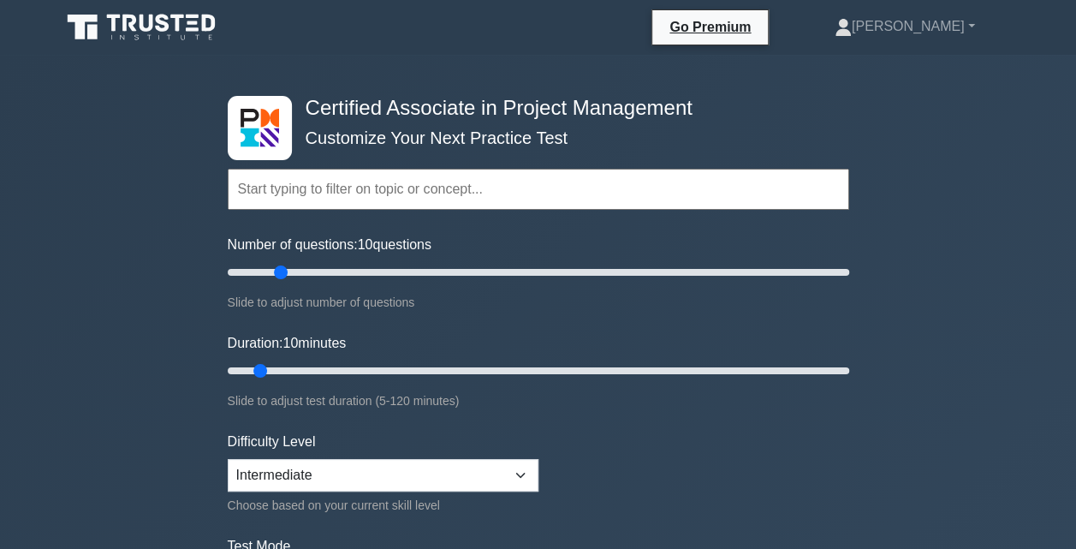
click at [450, 185] on input "text" at bounding box center [539, 189] width 622 height 41
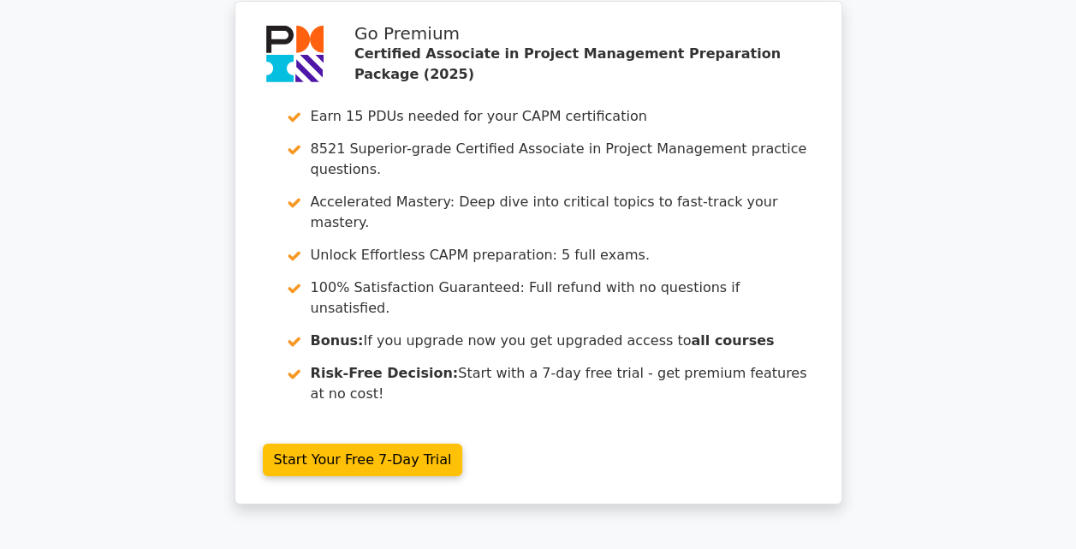
scroll to position [2935, 0]
